Goal: Find contact information: Find contact information

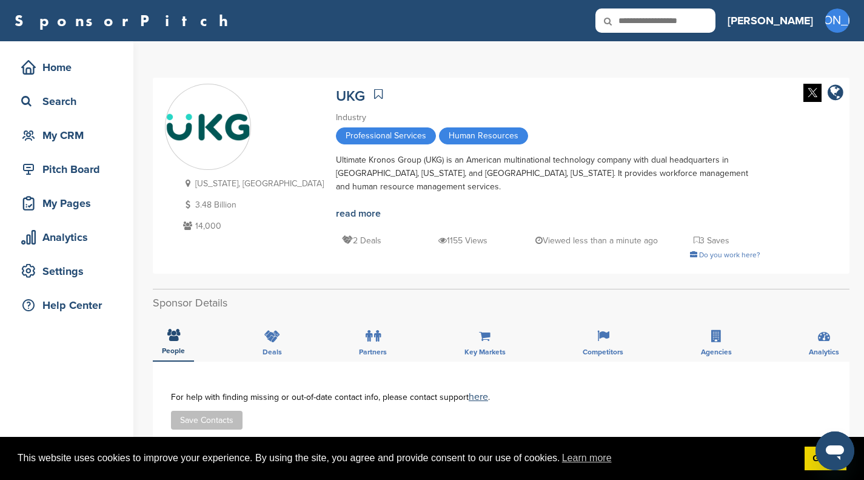
click at [637, 20] on icon at bounding box center [616, 20] width 41 height 25
click at [680, 16] on input "text" at bounding box center [656, 20] width 120 height 24
type input "*******"
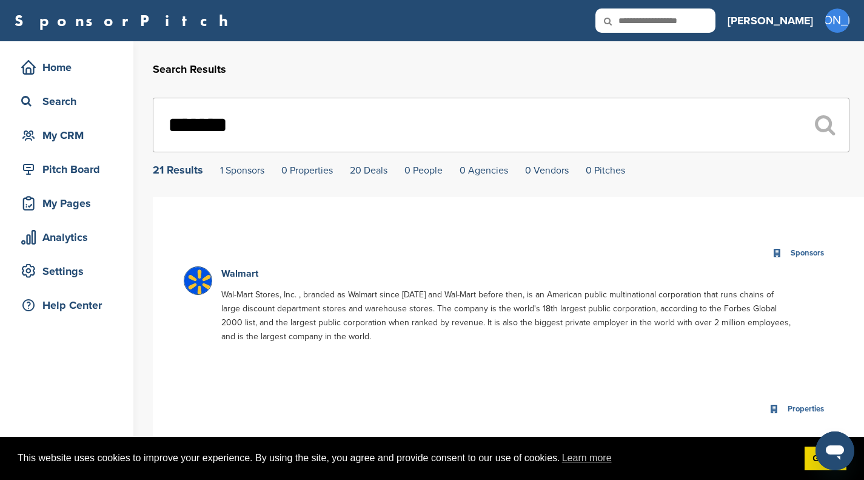
click at [201, 280] on img at bounding box center [199, 282] width 30 height 30
click at [196, 287] on img at bounding box center [199, 282] width 30 height 30
click at [75, 75] on div "Home" at bounding box center [69, 67] width 103 height 22
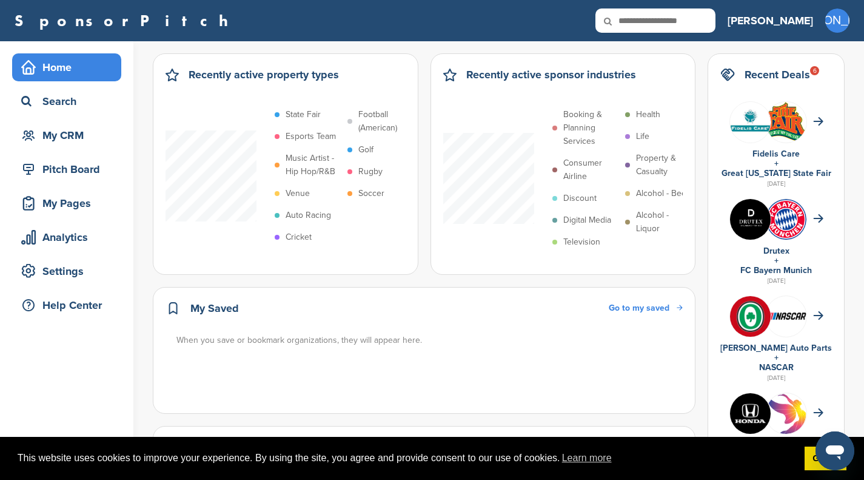
click at [637, 19] on icon at bounding box center [616, 20] width 41 height 25
click at [637, 24] on icon at bounding box center [616, 20] width 41 height 25
click at [637, 19] on icon at bounding box center [616, 20] width 41 height 25
click at [637, 17] on icon at bounding box center [616, 20] width 41 height 25
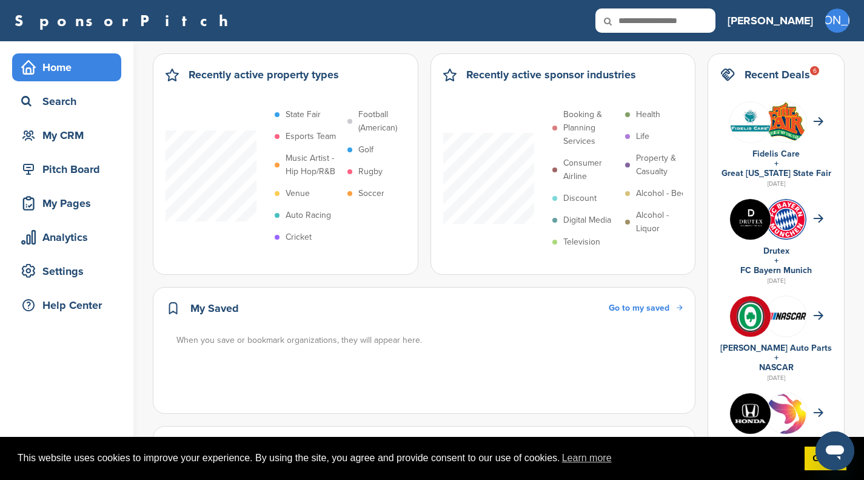
click at [687, 27] on input "text" at bounding box center [656, 20] width 120 height 24
type input "*******"
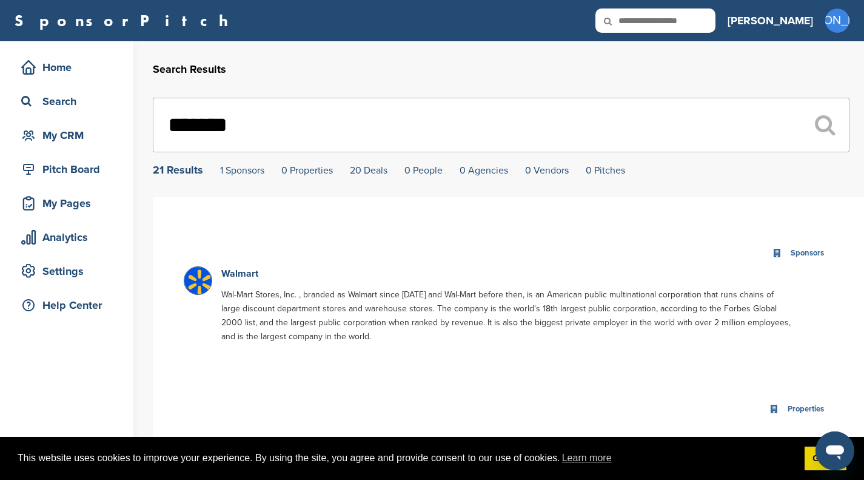
click at [249, 173] on link "1 Sponsors" at bounding box center [242, 170] width 44 height 12
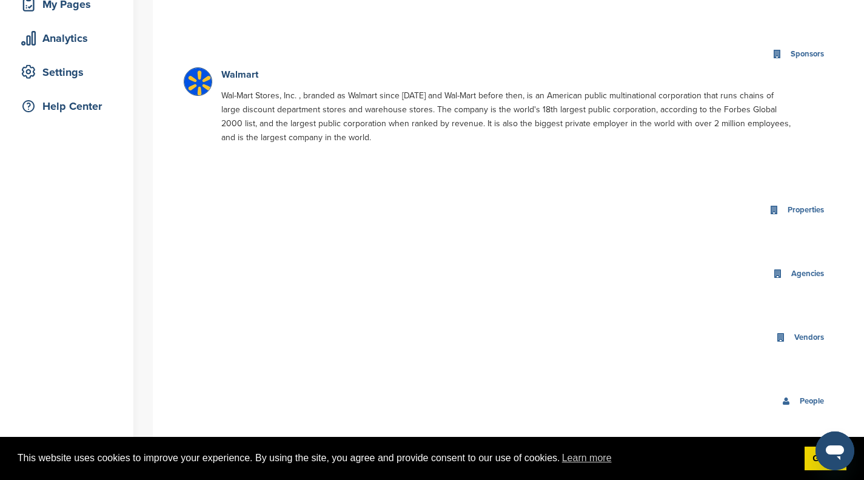
scroll to position [229, 0]
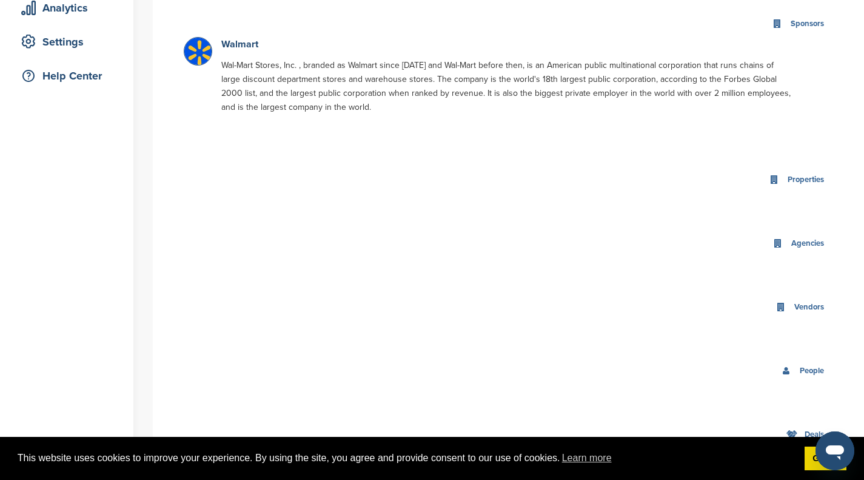
click at [237, 46] on link "Walmart" at bounding box center [239, 44] width 37 height 12
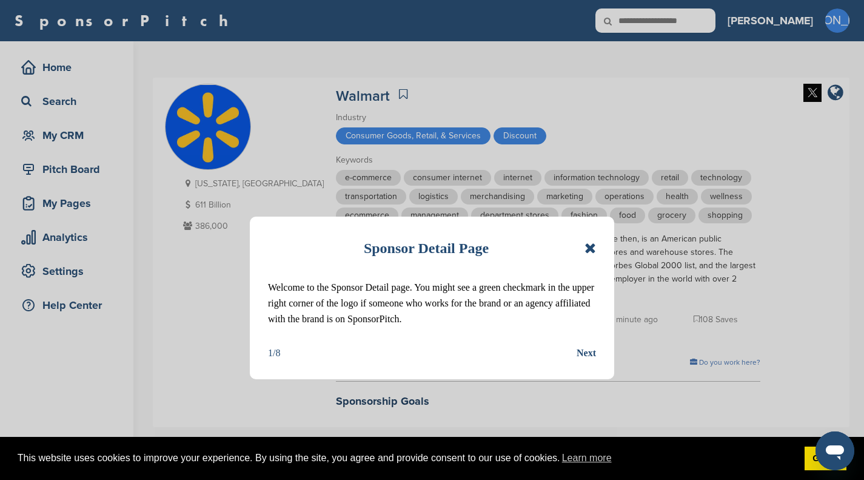
click at [582, 248] on div "Sponsor Detail Page" at bounding box center [432, 248] width 328 height 27
click at [590, 248] on icon at bounding box center [591, 248] width 12 height 15
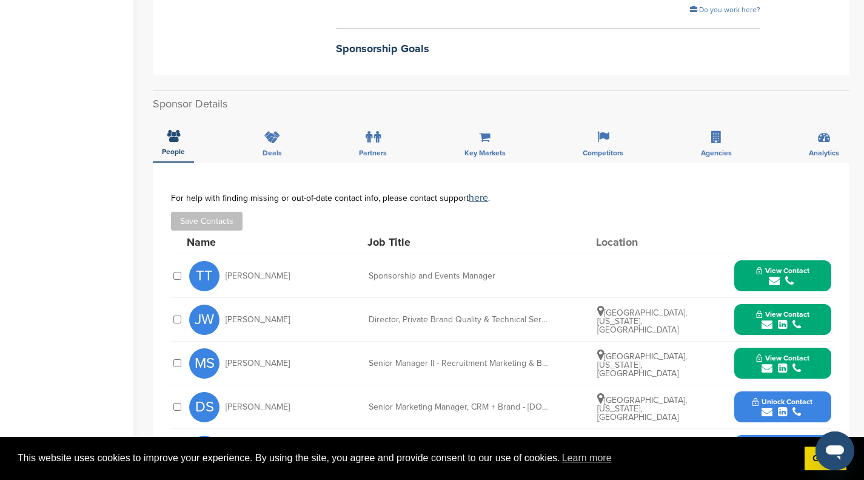
scroll to position [355, 0]
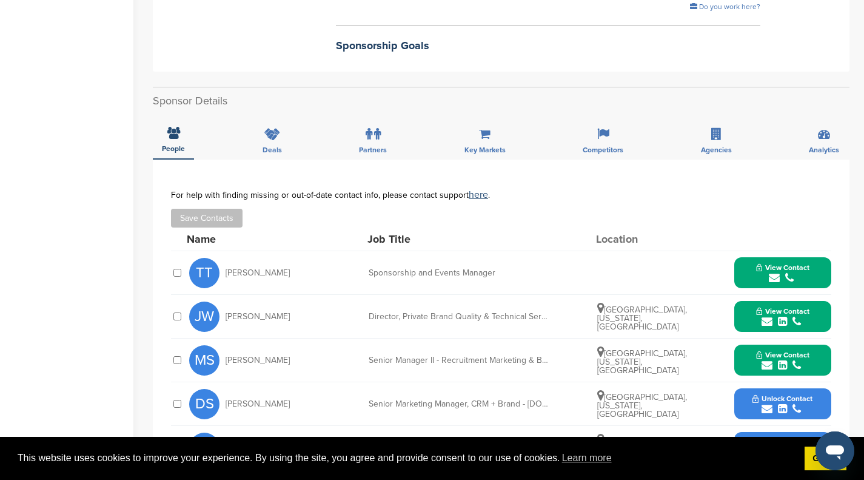
click at [770, 274] on icon "submit" at bounding box center [774, 277] width 11 height 11
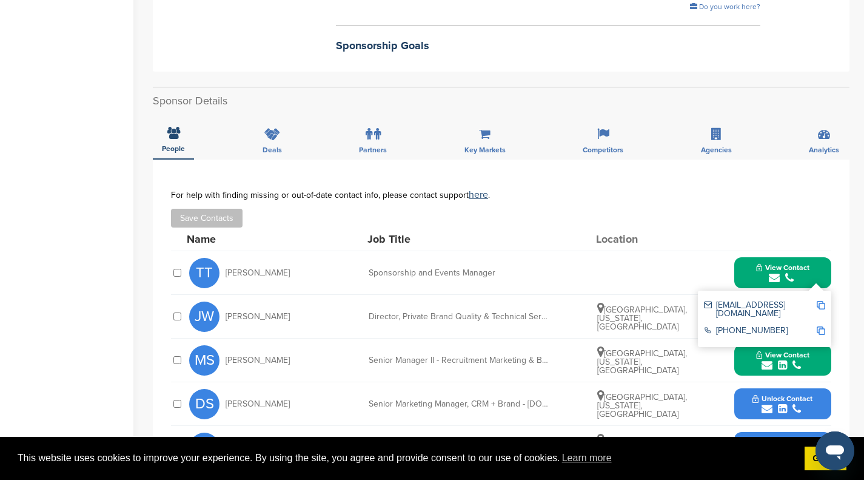
click at [651, 192] on div "For help with finding missing or out-of-date contact info, please contact suppo…" at bounding box center [501, 195] width 660 height 10
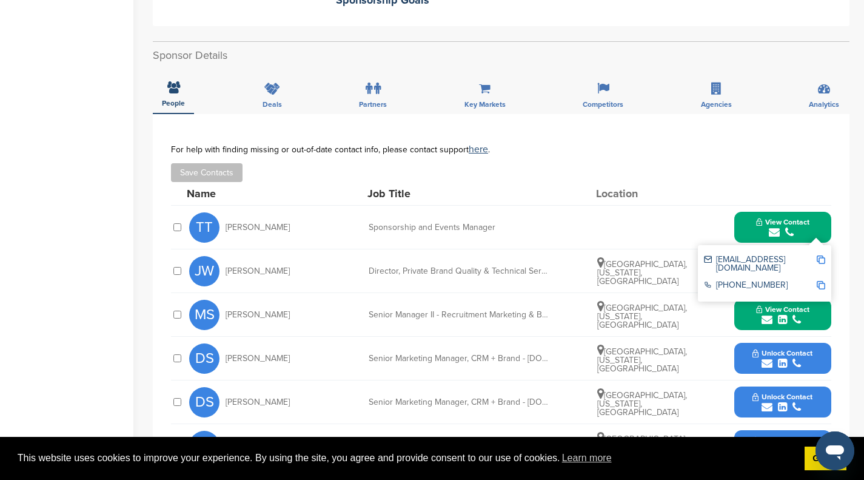
scroll to position [343, 0]
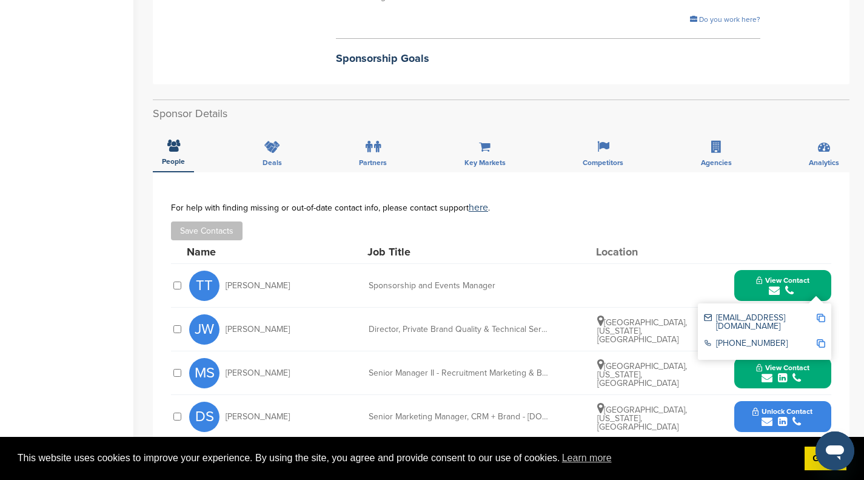
click at [824, 191] on div "**********" at bounding box center [501, 456] width 697 height 568
click at [774, 293] on icon "submit" at bounding box center [774, 290] width 11 height 11
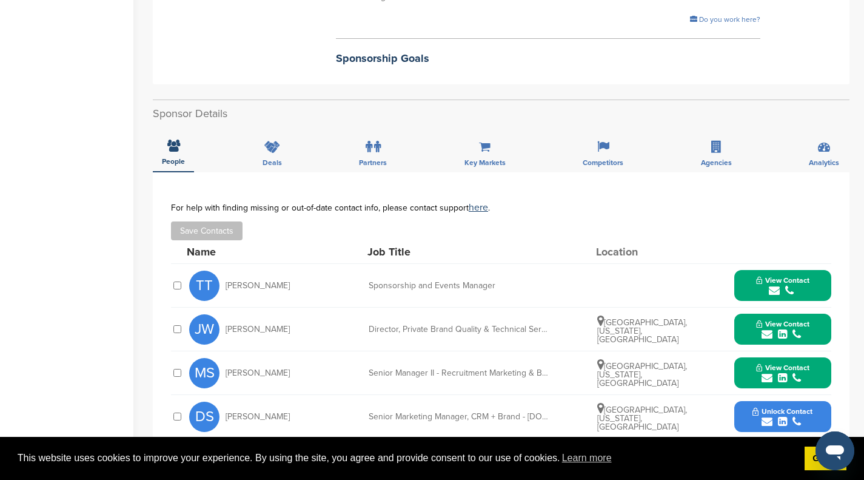
click at [782, 332] on icon "submit" at bounding box center [782, 334] width 9 height 11
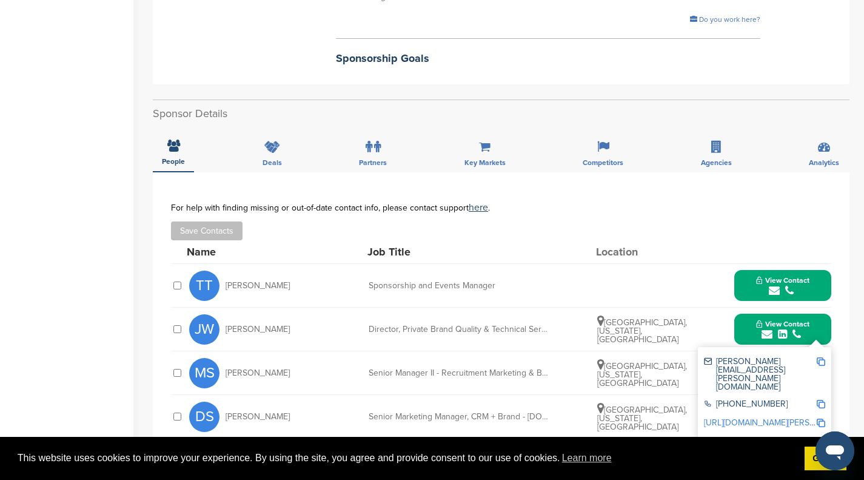
click at [763, 417] on link "[URL][DOMAIN_NAME][PERSON_NAME]" at bounding box center [778, 422] width 148 height 10
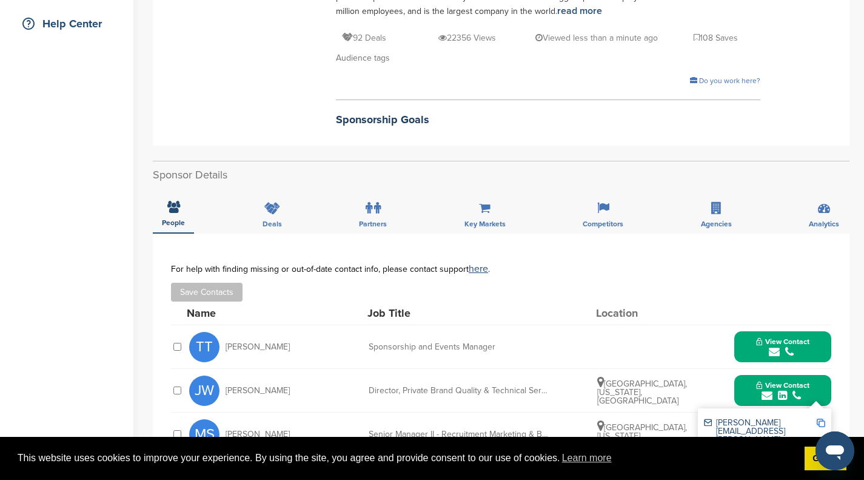
scroll to position [283, 0]
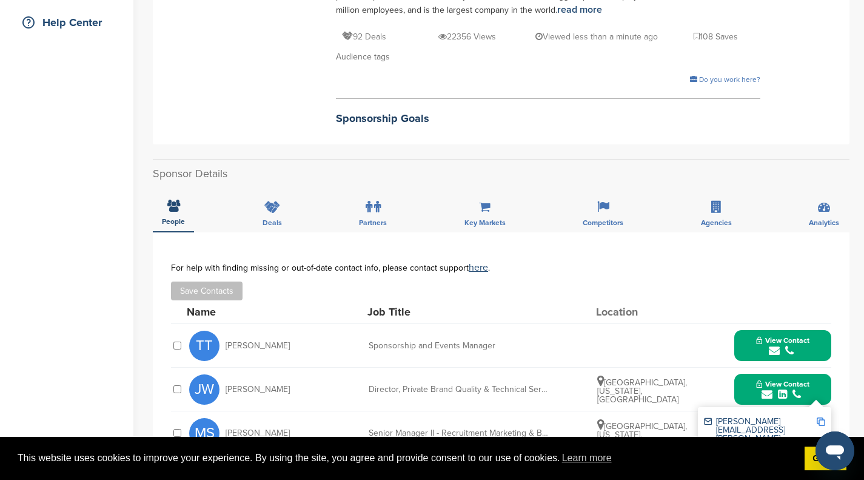
click at [787, 351] on icon "submit" at bounding box center [789, 350] width 8 height 11
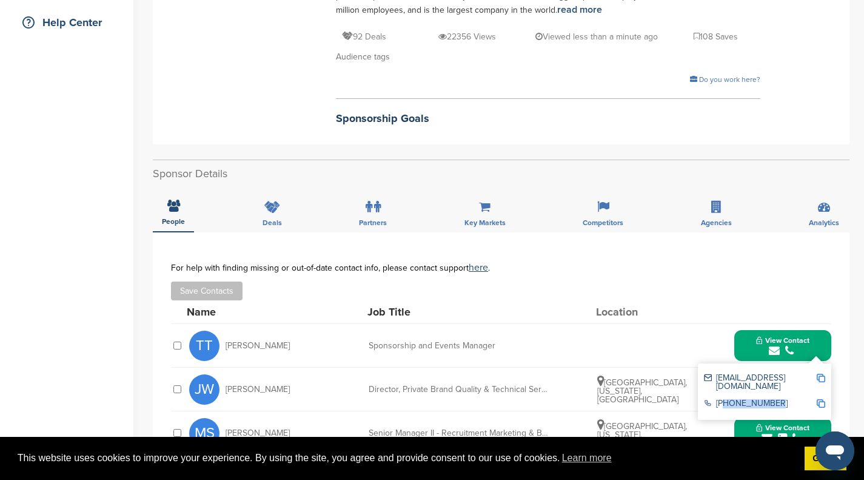
drag, startPoint x: 778, startPoint y: 397, endPoint x: 719, endPoint y: 397, distance: 58.8
click at [719, 399] on div "[PHONE_NUMBER]" at bounding box center [760, 404] width 112 height 10
click at [816, 399] on div "[PHONE_NUMBER]" at bounding box center [760, 404] width 112 height 10
click at [821, 399] on img at bounding box center [821, 403] width 8 height 8
click at [823, 378] on img at bounding box center [821, 378] width 8 height 8
